Goal: Check status: Check status

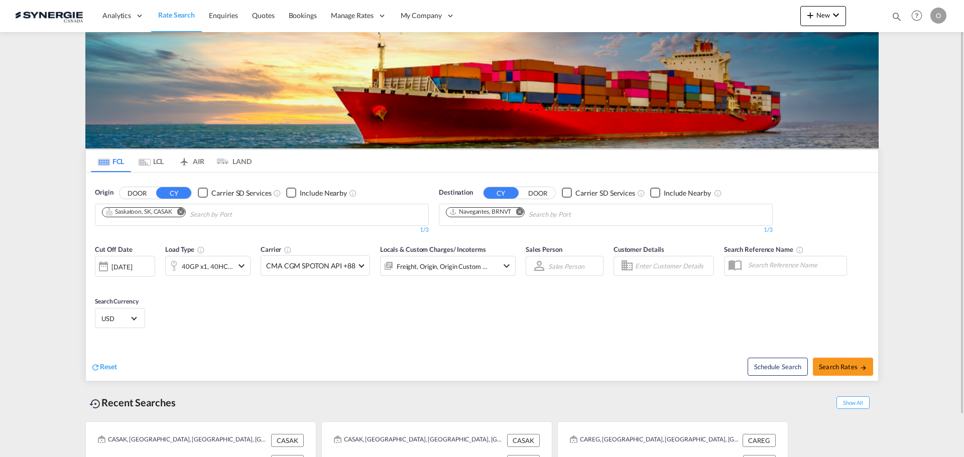
click at [892, 14] on md-icon "icon-magnify" at bounding box center [896, 16] width 11 height 11
click at [877, 20] on input at bounding box center [821, 17] width 125 height 18
paste input "SYC002735"
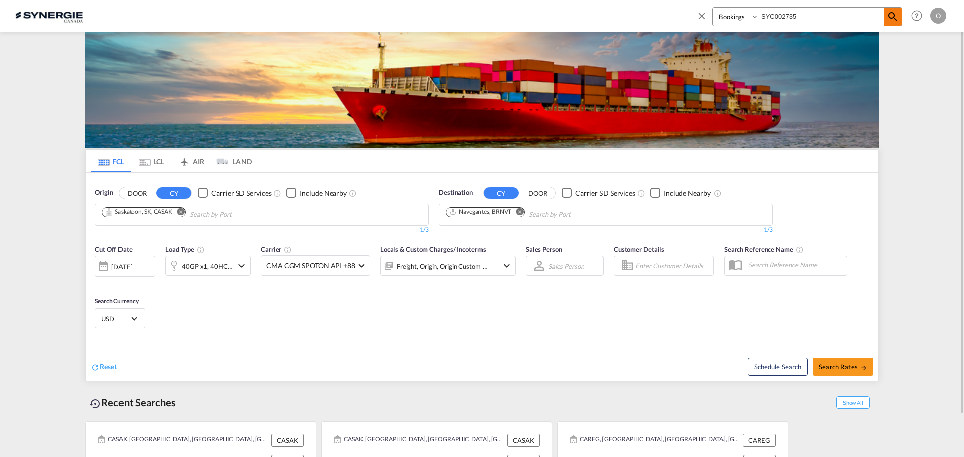
type input "SYC002735"
click at [888, 18] on md-icon "icon-magnify" at bounding box center [893, 17] width 12 height 12
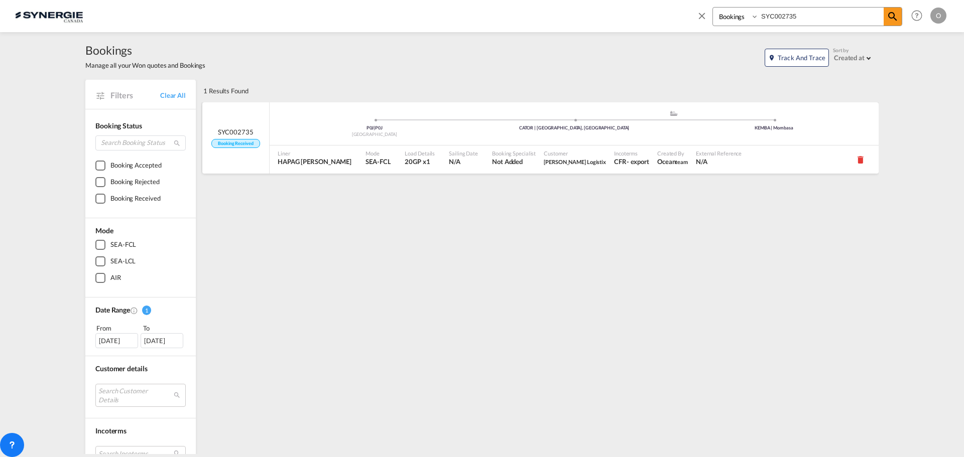
click at [627, 160] on div "- export" at bounding box center [638, 161] width 23 height 9
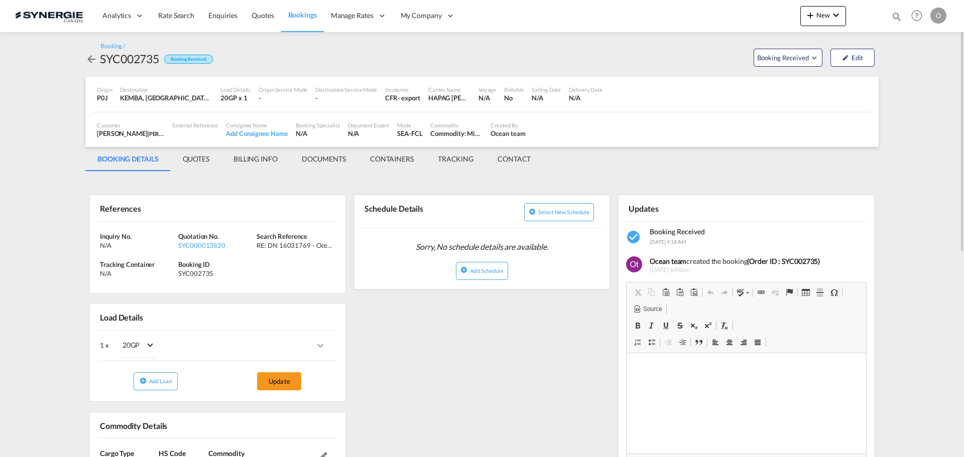
click at [194, 160] on md-tab-item "QUOTES" at bounding box center [196, 159] width 51 height 24
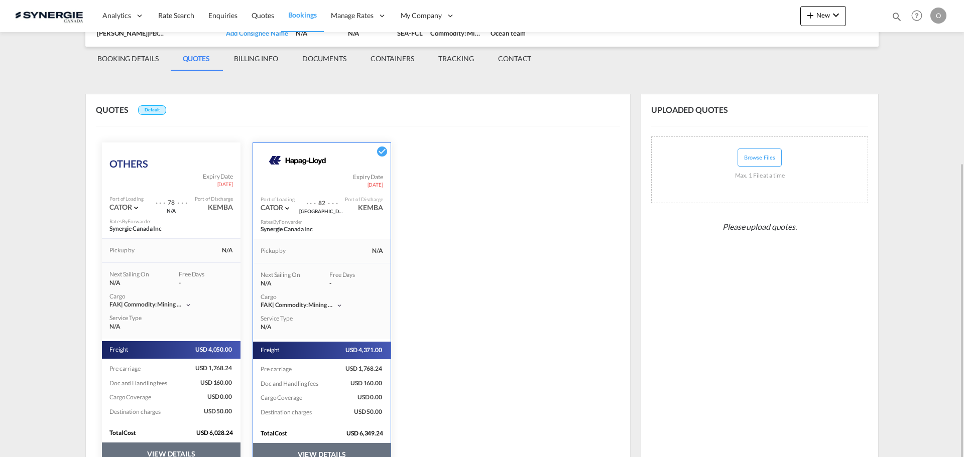
scroll to position [151, 0]
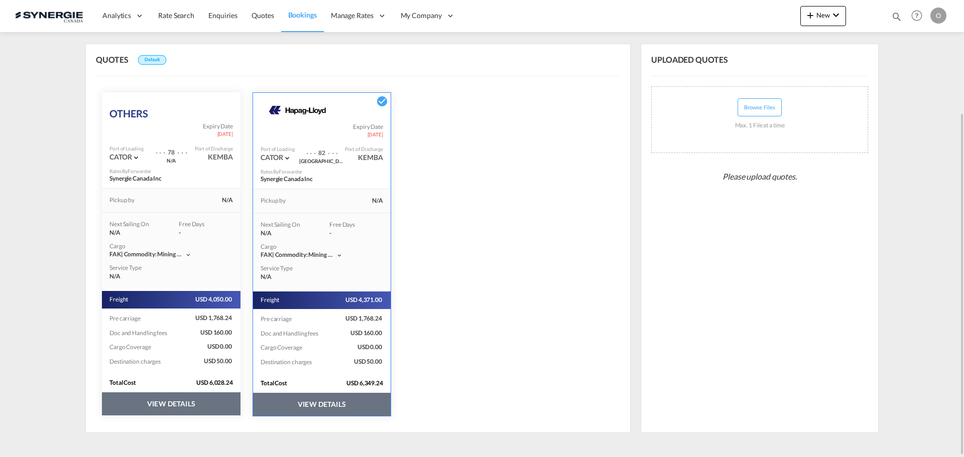
click at [182, 402] on button "VIEW DETAILS" at bounding box center [171, 404] width 139 height 23
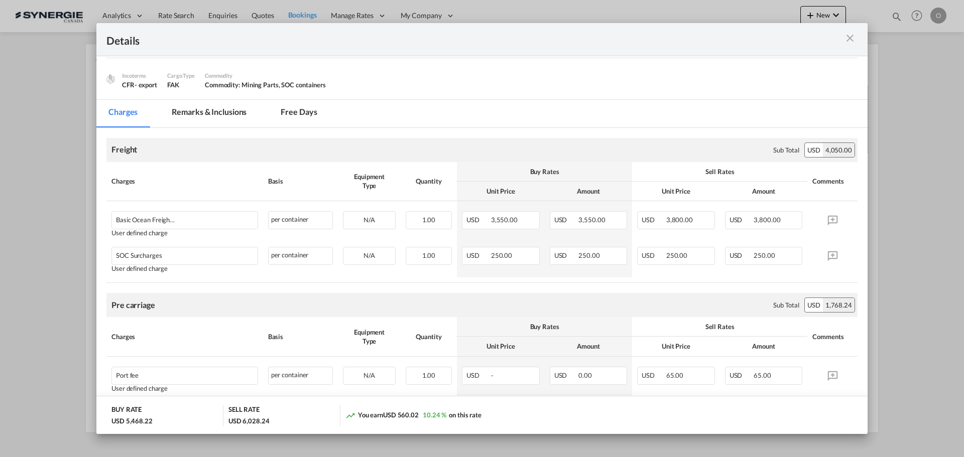
scroll to position [100, 0]
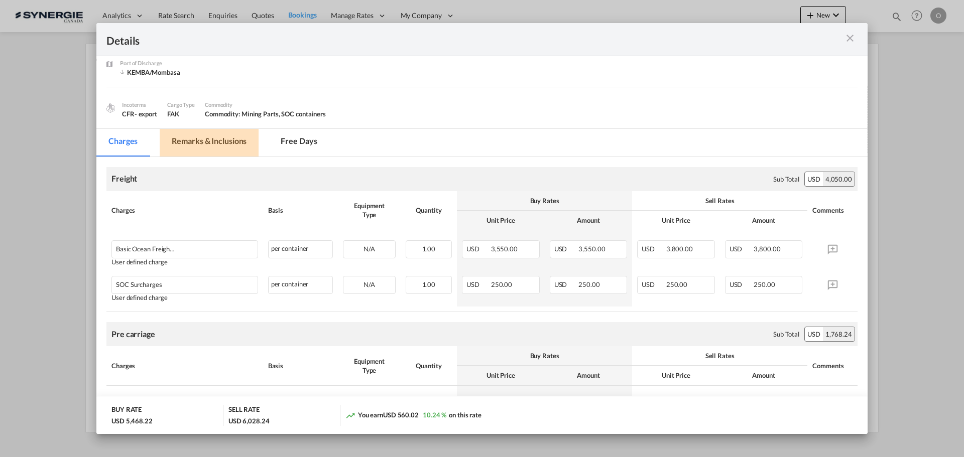
click at [235, 143] on md-tab-item "Remarks & Inclusions" at bounding box center [209, 143] width 99 height 28
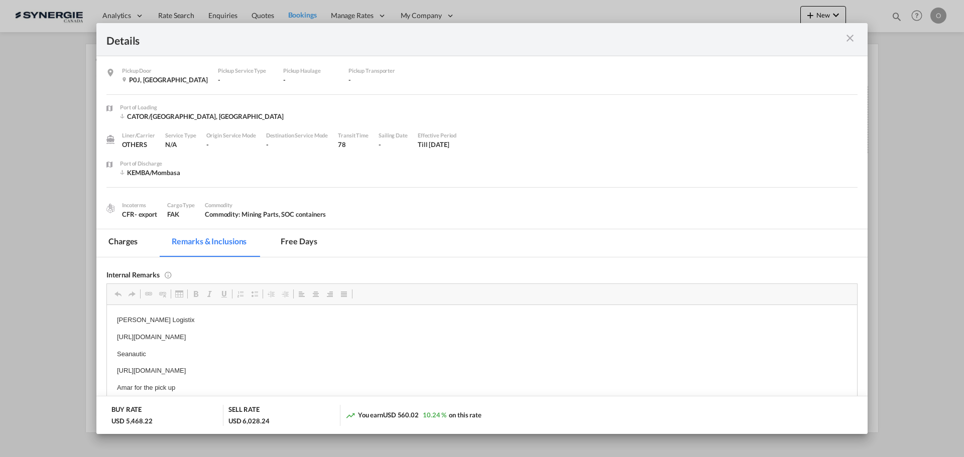
scroll to position [50, 0]
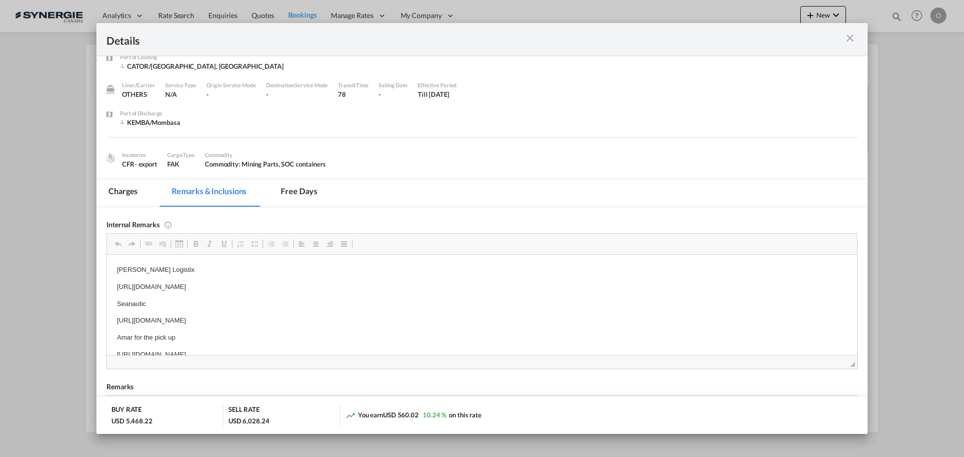
click at [115, 190] on md-tab-item "Charges" at bounding box center [122, 193] width 53 height 28
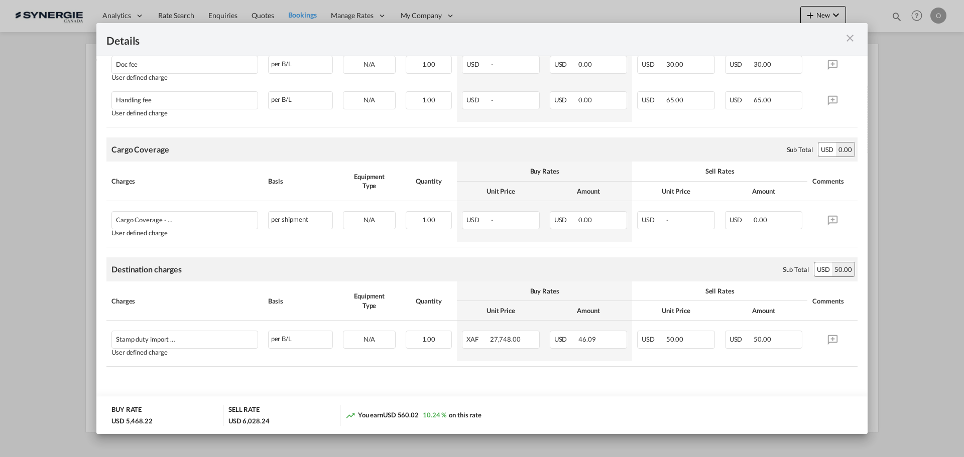
scroll to position [704, 0]
click at [845, 37] on md-icon "icon-close m-3 fg-AAA8AD cursor" at bounding box center [850, 38] width 12 height 12
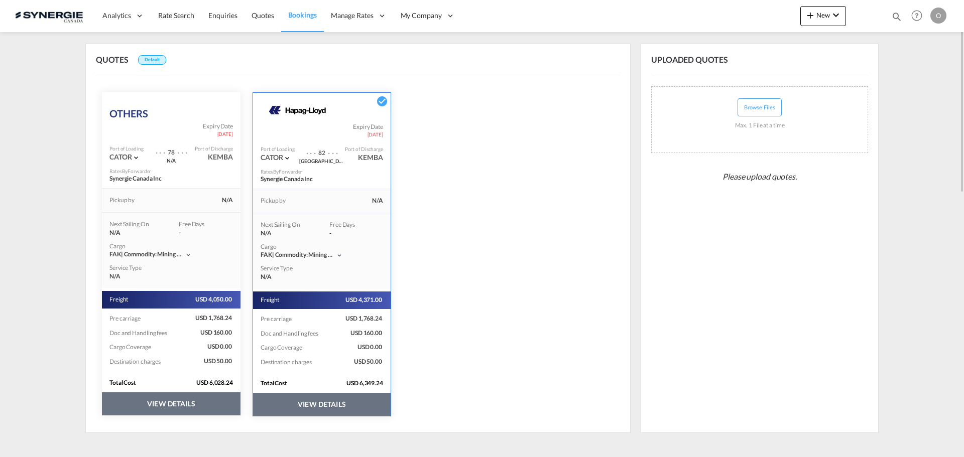
scroll to position [0, 0]
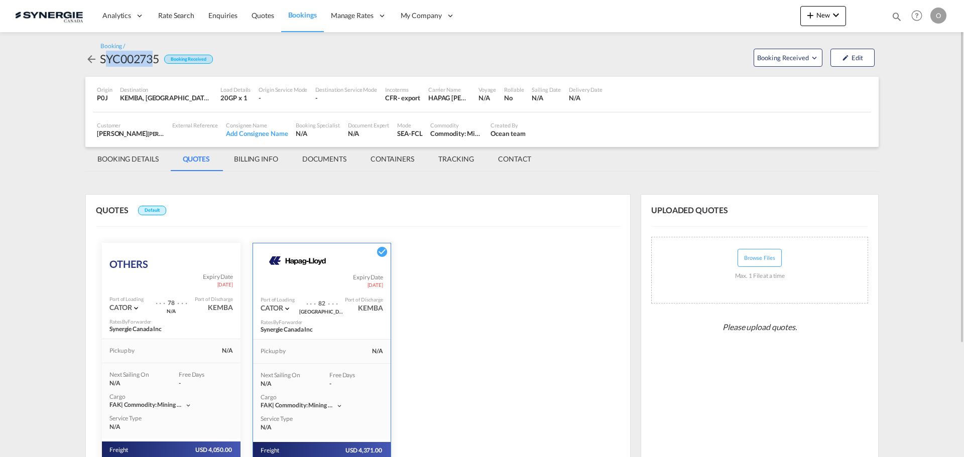
drag, startPoint x: 157, startPoint y: 57, endPoint x: 108, endPoint y: 57, distance: 48.7
click at [108, 57] on div "SYC002735" at bounding box center [129, 59] width 59 height 16
drag, startPoint x: 162, startPoint y: 56, endPoint x: 102, endPoint y: 60, distance: 59.9
click at [102, 60] on div "SYC002735 Booking Received" at bounding box center [149, 59] width 128 height 16
copy div "SYC002735"
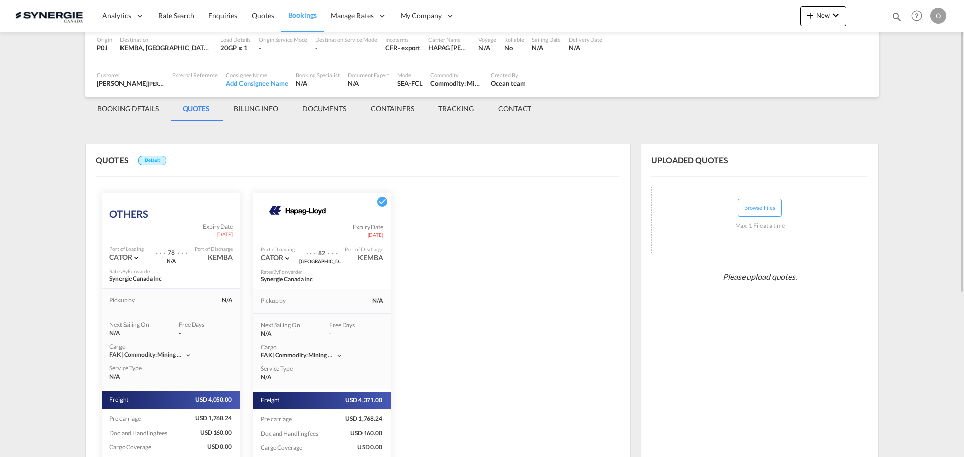
scroll to position [100, 0]
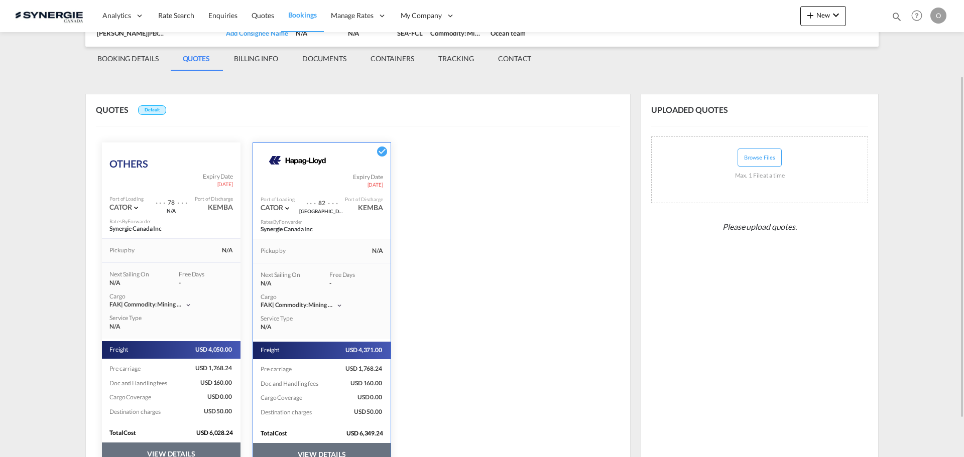
click at [172, 455] on button "VIEW DETAILS" at bounding box center [171, 454] width 139 height 23
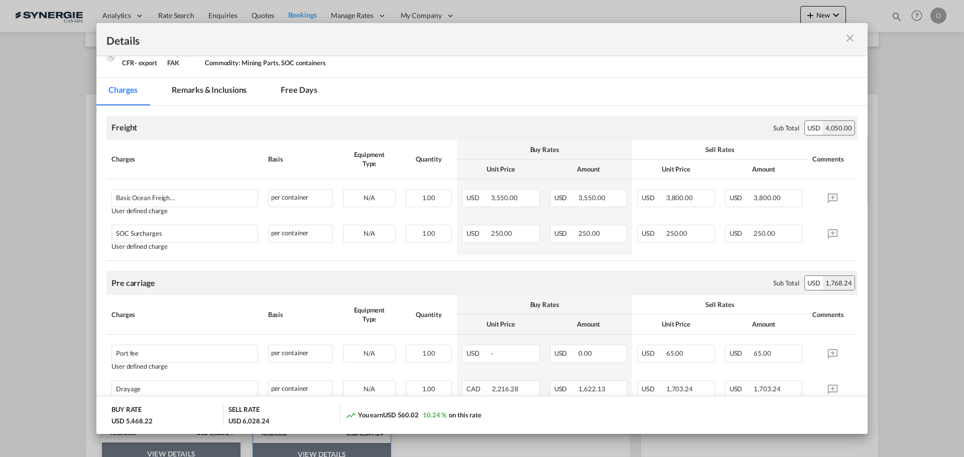
scroll to position [0, 0]
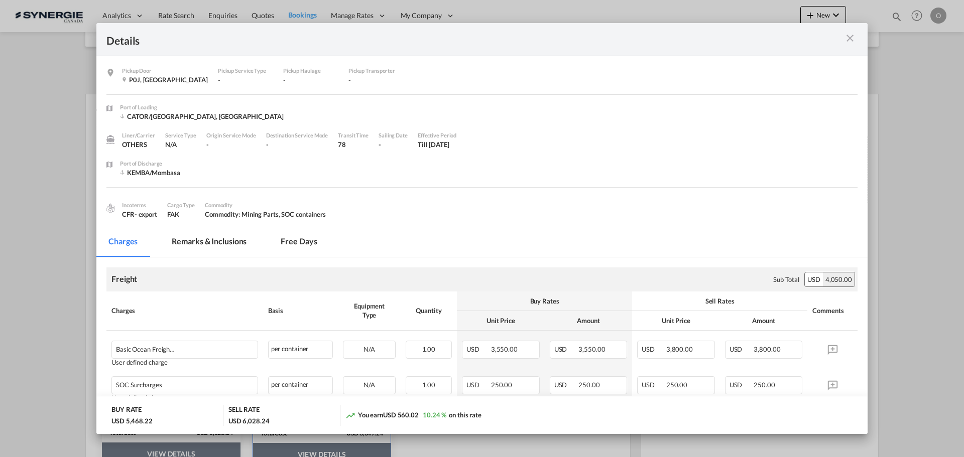
click at [216, 244] on md-tab-item "Remarks & Inclusions" at bounding box center [209, 243] width 99 height 28
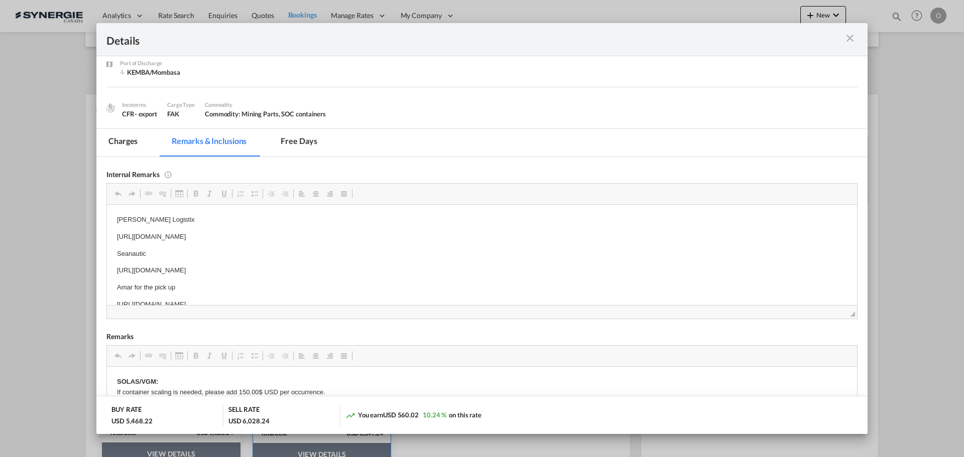
scroll to position [5, 0]
drag, startPoint x: 116, startPoint y: 269, endPoint x: 376, endPoint y: 260, distance: 259.7
drag, startPoint x: 389, startPoint y: 264, endPoint x: 115, endPoint y: 268, distance: 273.2
click at [115, 268] on html "[PERSON_NAME] Logistix [URL][DOMAIN_NAME] Seanautic [URL][DOMAIN_NAME] Amar for…" at bounding box center [482, 256] width 750 height 115
copy p "[URL][DOMAIN_NAME]"
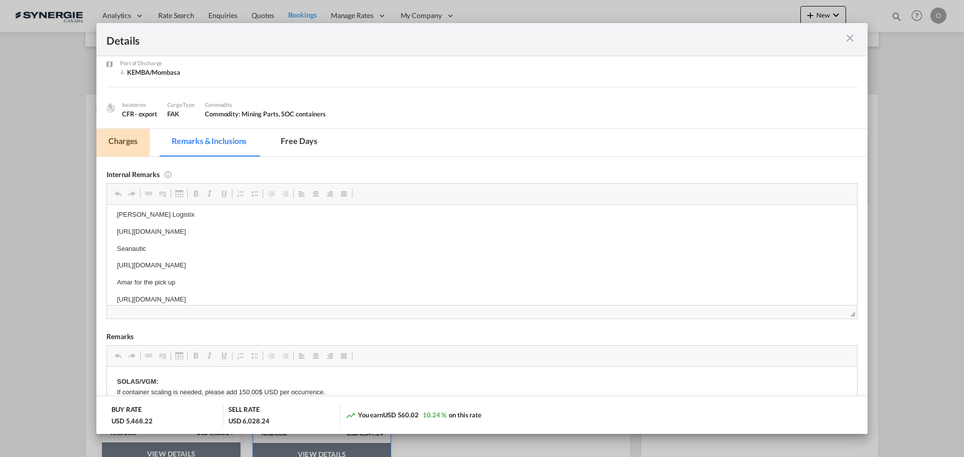
click at [131, 140] on md-tab-item "Charges" at bounding box center [122, 143] width 53 height 28
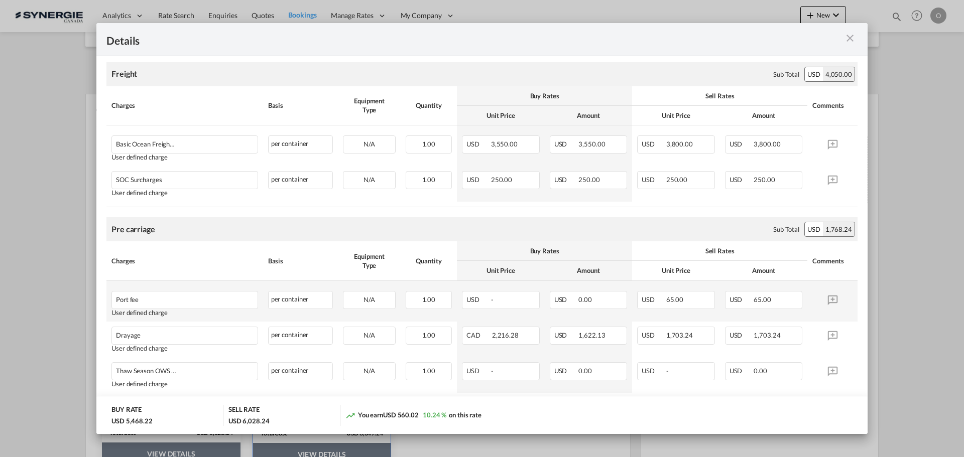
scroll to position [152, 0]
